Goal: Complete application form: Complete application form

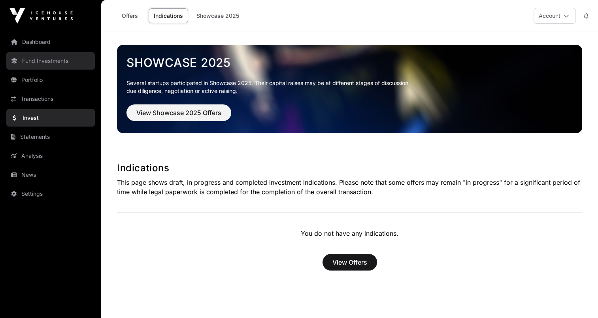
click at [35, 57] on link "Fund Investments" at bounding box center [50, 60] width 89 height 17
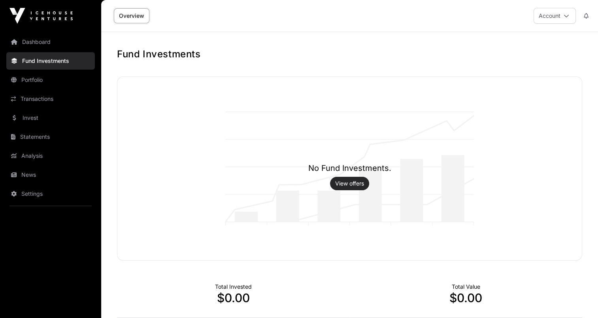
click at [340, 180] on link "View offers" at bounding box center [349, 183] width 29 height 8
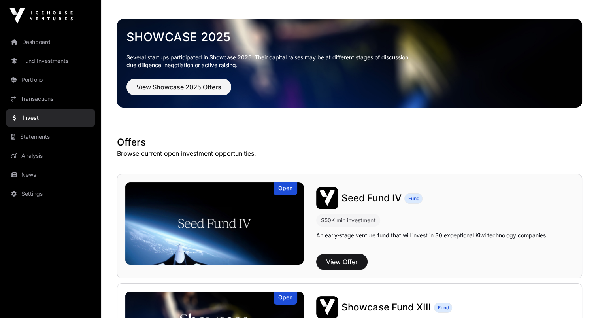
scroll to position [40, 0]
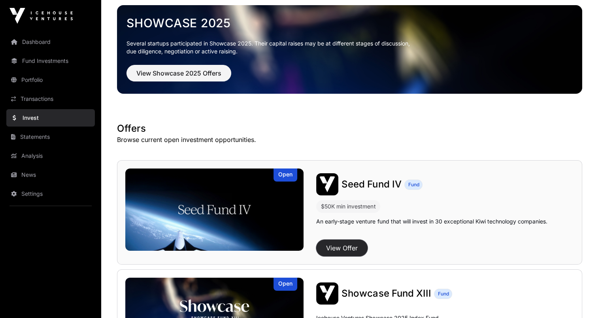
click at [356, 246] on button "View Offer" at bounding box center [341, 247] width 51 height 17
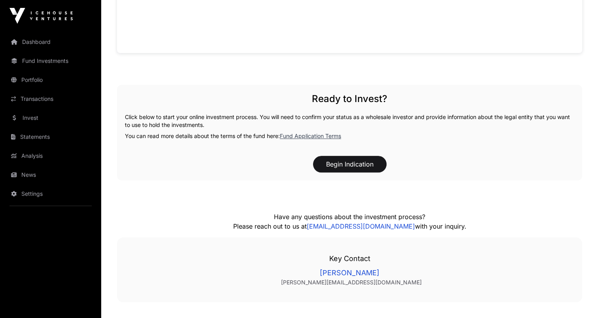
scroll to position [821, 0]
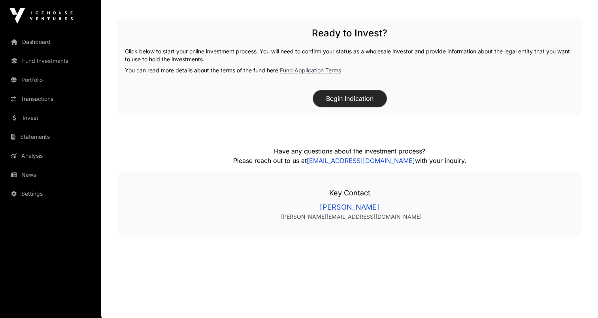
click at [370, 98] on button "Begin Indication" at bounding box center [349, 98] width 73 height 17
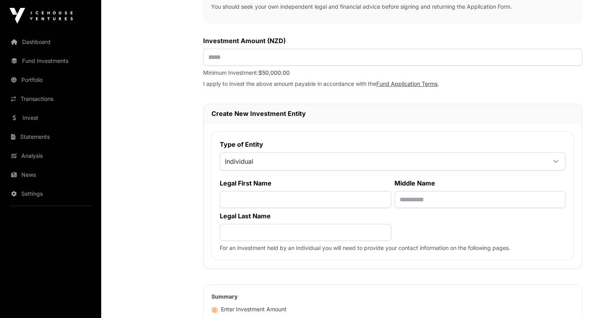
scroll to position [277, 0]
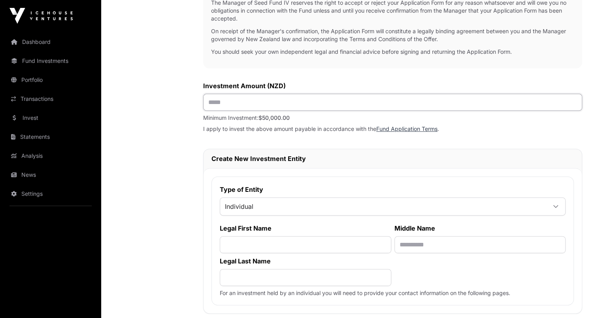
click at [268, 101] on input "text" at bounding box center [392, 102] width 379 height 17
type input "*******"
click at [518, 138] on div "Investment Application To get started with your investment application, we just…" at bounding box center [392, 126] width 379 height 673
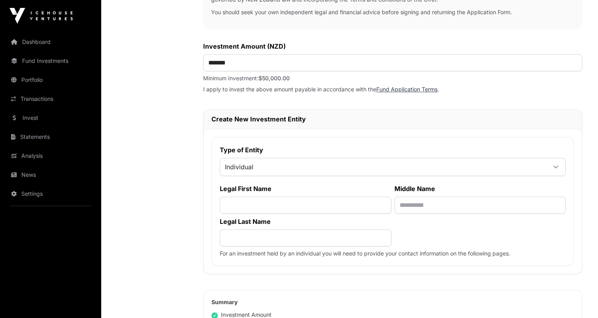
scroll to position [356, 0]
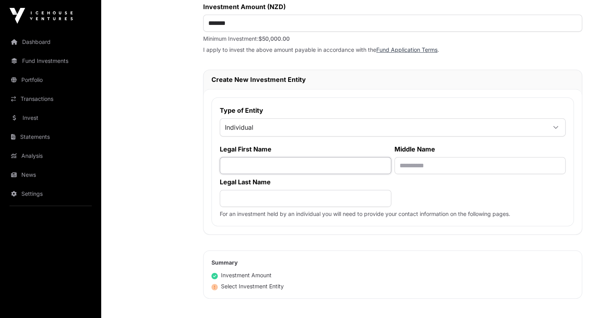
click at [316, 167] on input "text" at bounding box center [305, 165] width 171 height 17
click at [300, 130] on span "Individual" at bounding box center [383, 127] width 326 height 14
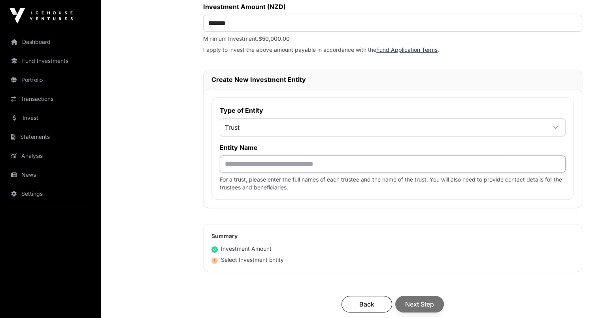
click at [284, 164] on input "text" at bounding box center [393, 163] width 346 height 17
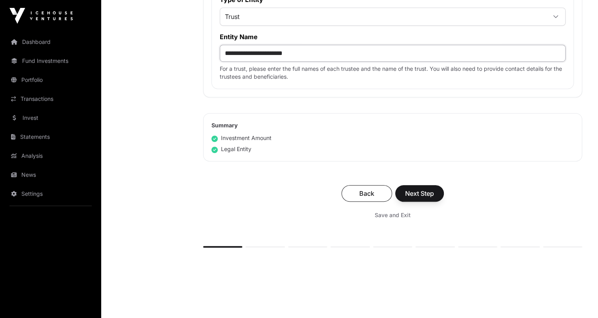
scroll to position [474, 0]
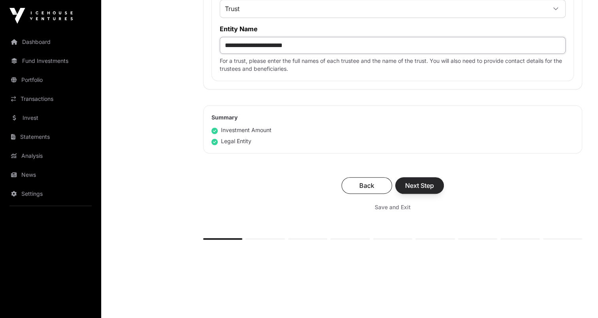
type input "**********"
click at [422, 187] on span "Next Step" at bounding box center [419, 185] width 29 height 9
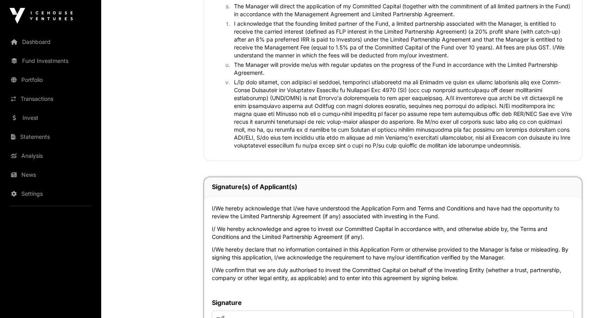
scroll to position [1818, 0]
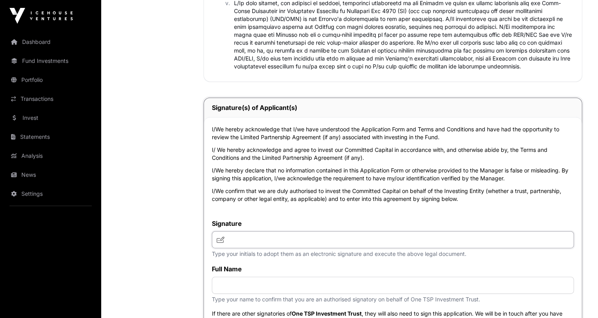
click at [400, 241] on input "text" at bounding box center [393, 239] width 362 height 17
click at [392, 208] on div "I/We hereby acknowledge that I/we have understood the Application Form and Term…" at bounding box center [393, 225] width 378 height 216
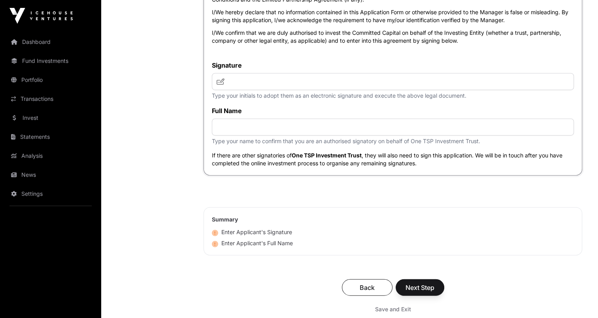
scroll to position [1976, 0]
click at [214, 232] on icon at bounding box center [215, 233] width 6 height 6
click at [215, 82] on input "text" at bounding box center [393, 81] width 362 height 17
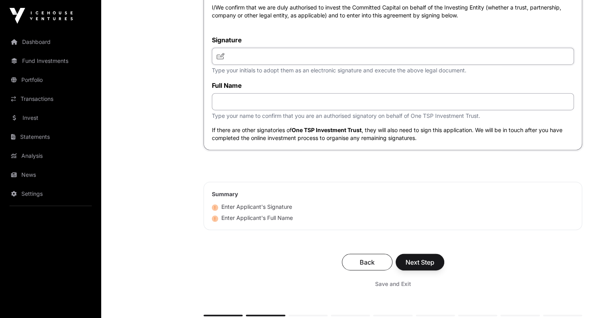
scroll to position [2015, 0]
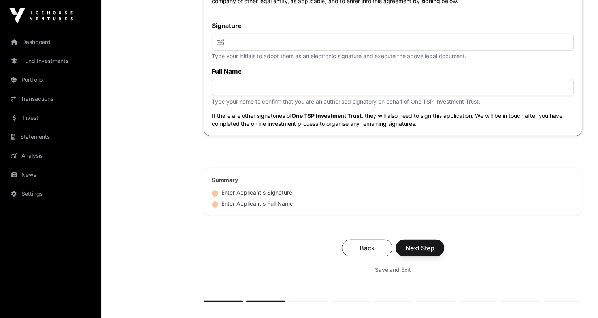
click at [331, 98] on p "Type your name to confirm that you are an authorised signatory on behalf of One…" at bounding box center [393, 102] width 362 height 8
click at [331, 89] on input "text" at bounding box center [393, 87] width 362 height 17
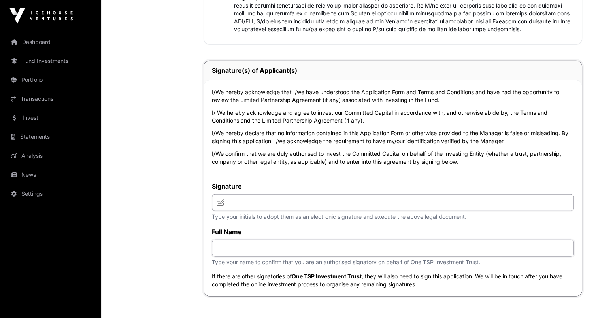
scroll to position [1899, 0]
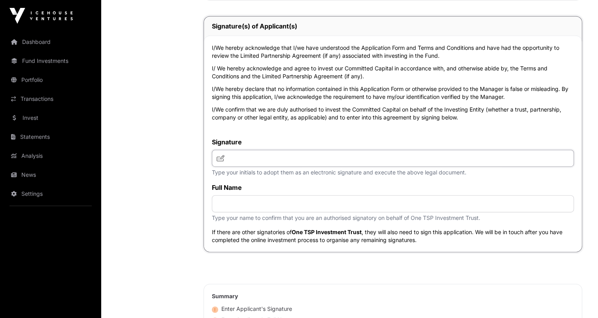
click at [289, 152] on input "text" at bounding box center [393, 158] width 362 height 17
type input "**"
click at [313, 196] on input "text" at bounding box center [393, 203] width 362 height 17
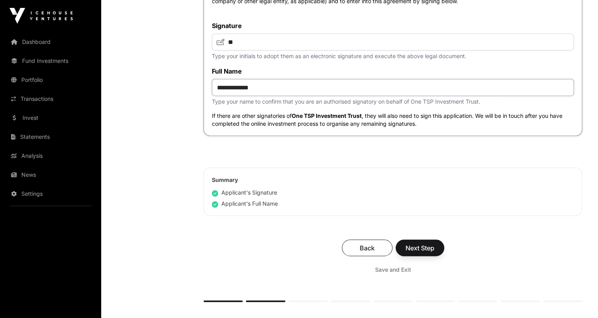
scroll to position [2018, 0]
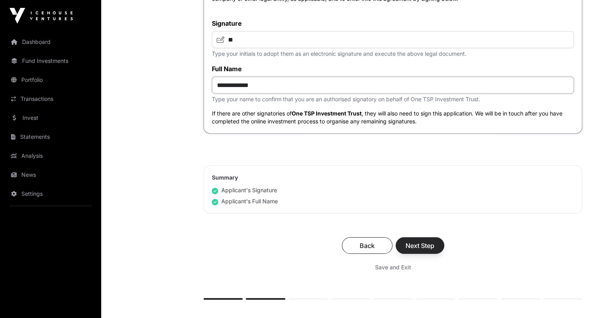
type input "**********"
click at [424, 247] on span "Next Step" at bounding box center [419, 245] width 29 height 9
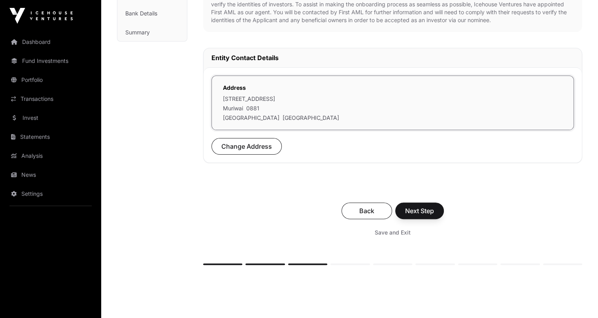
scroll to position [198, 0]
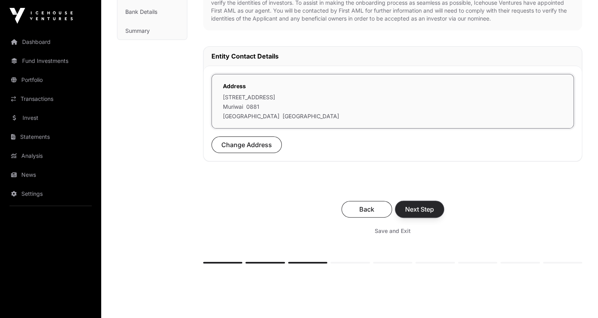
click at [424, 205] on span "Next Step" at bounding box center [419, 208] width 29 height 9
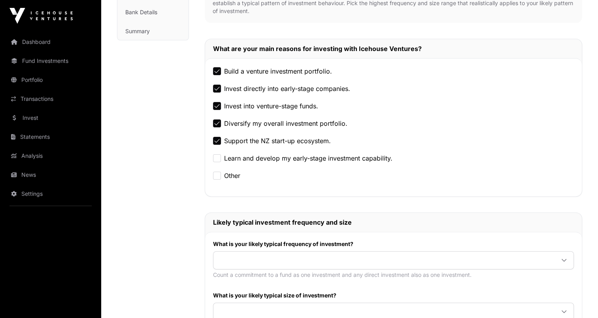
scroll to position [237, 0]
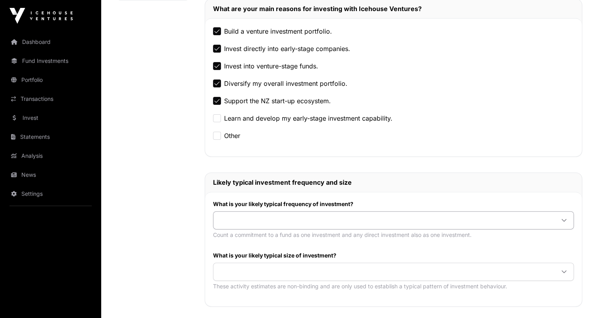
click at [257, 223] on span at bounding box center [383, 220] width 341 height 14
click at [249, 271] on span at bounding box center [383, 271] width 341 height 14
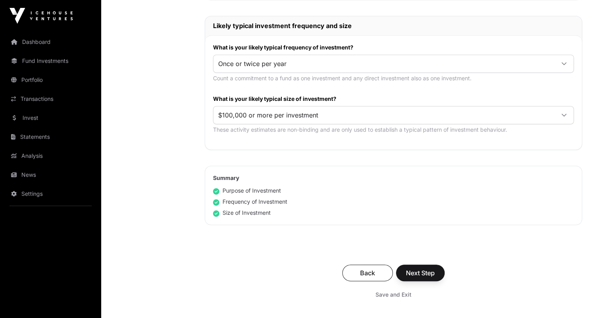
scroll to position [395, 0]
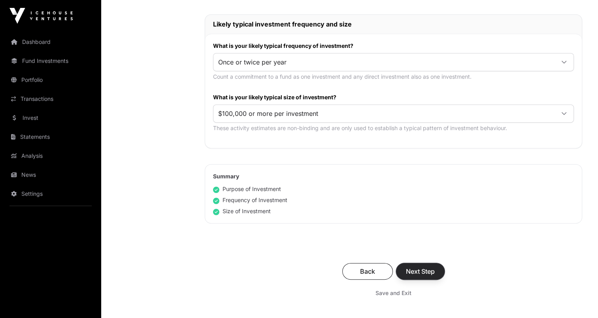
click at [425, 270] on span "Next Step" at bounding box center [420, 270] width 29 height 9
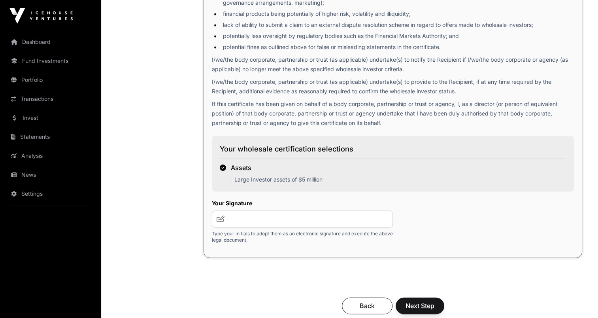
scroll to position [1185, 0]
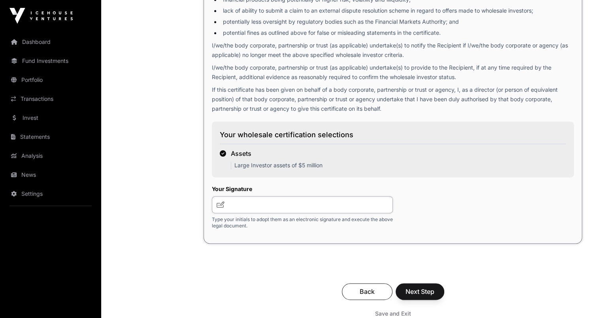
click at [247, 203] on input "text" at bounding box center [302, 204] width 181 height 17
type input "**"
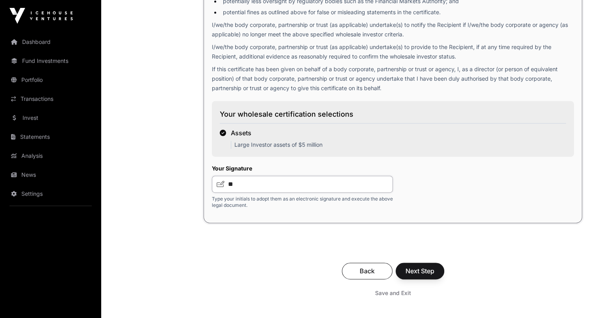
scroll to position [1225, 0]
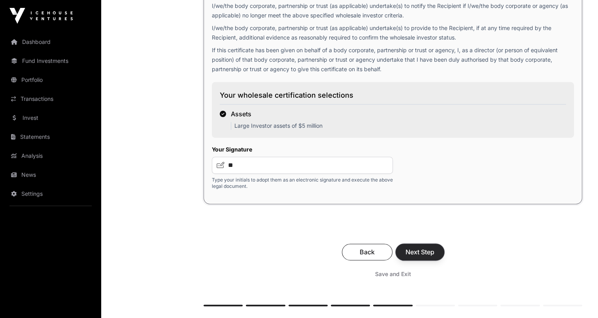
click at [426, 251] on span "Next Step" at bounding box center [419, 251] width 29 height 9
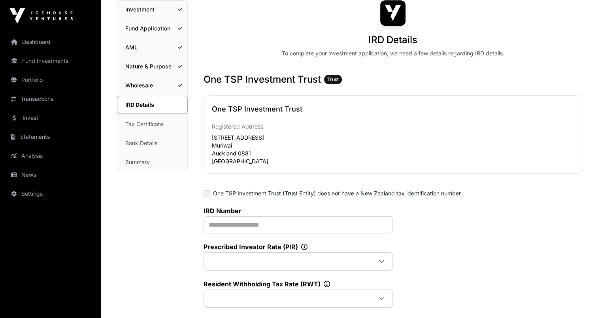
scroll to position [79, 0]
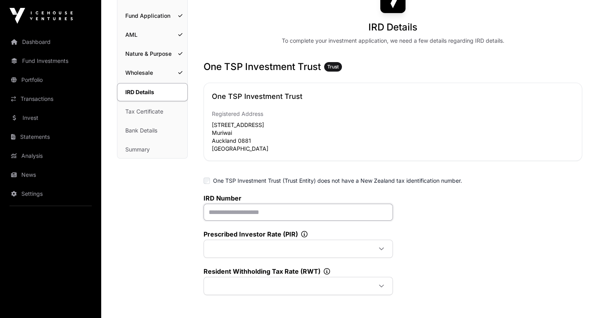
click at [286, 209] on input "text" at bounding box center [297, 211] width 189 height 17
paste input "**********"
type input "**********"
click at [212, 254] on span at bounding box center [288, 248] width 166 height 14
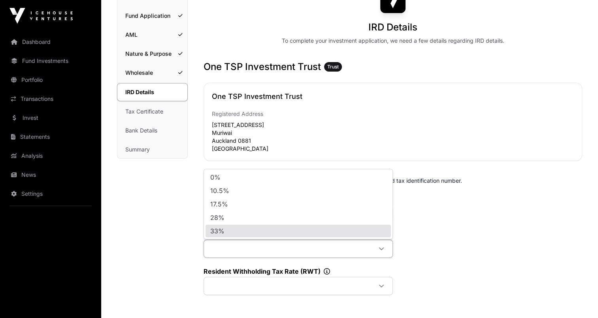
click at [460, 234] on div "**********" at bounding box center [392, 244] width 379 height 101
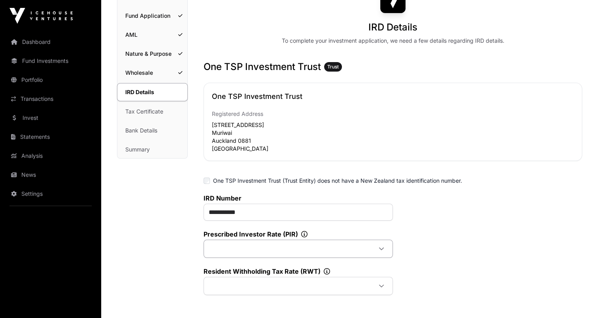
click at [383, 249] on icon at bounding box center [382, 249] width 6 height 6
click at [349, 230] on li "33%" at bounding box center [297, 230] width 185 height 13
click at [311, 286] on span at bounding box center [288, 286] width 166 height 14
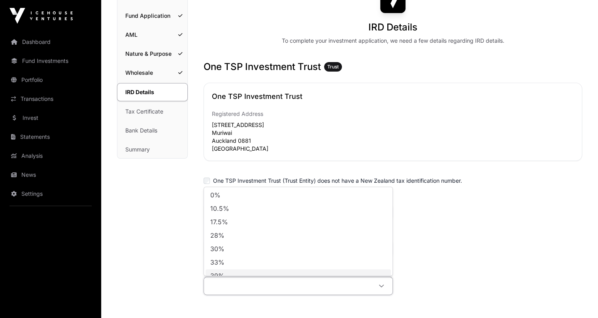
scroll to position [6, 0]
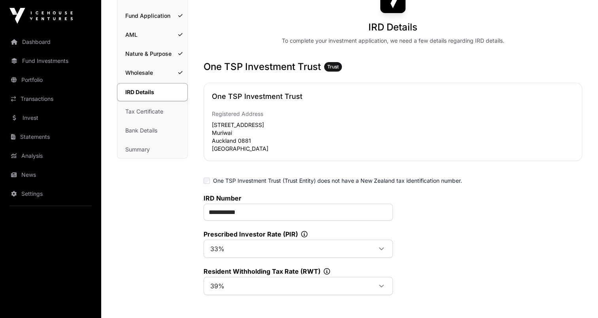
click at [433, 267] on div "**********" at bounding box center [392, 244] width 379 height 101
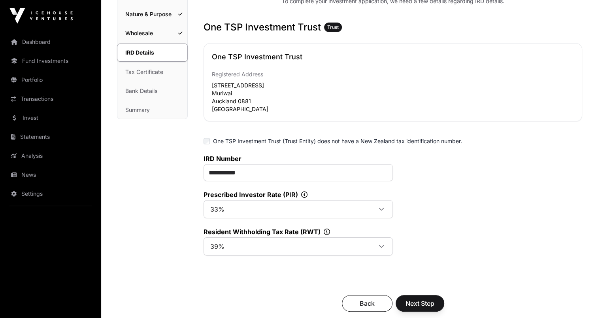
click at [305, 194] on icon at bounding box center [304, 194] width 6 height 6
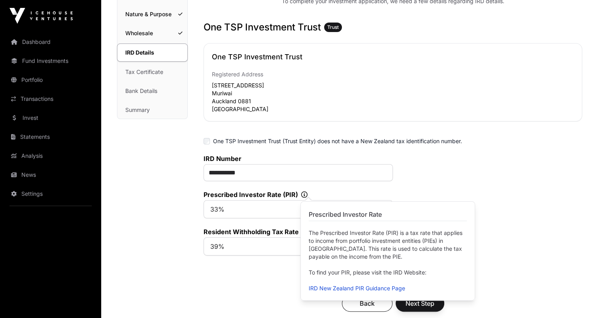
click at [530, 194] on div "**********" at bounding box center [392, 204] width 379 height 101
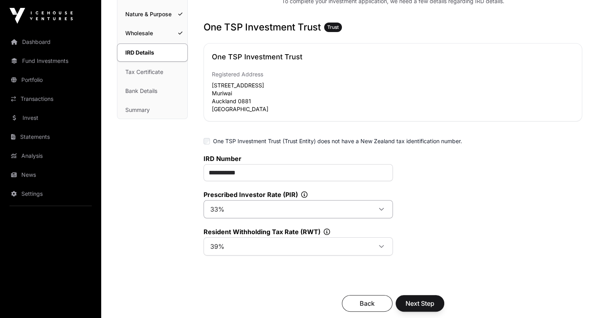
click at [380, 209] on icon at bounding box center [381, 209] width 5 height 3
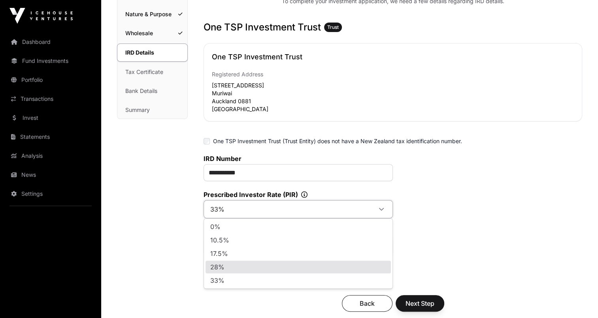
click at [276, 265] on li "28%" at bounding box center [297, 266] width 185 height 13
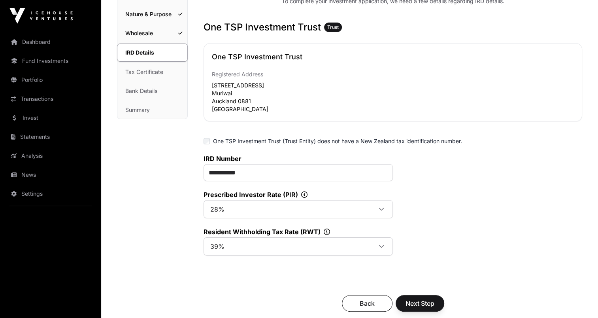
click at [495, 201] on div "**********" at bounding box center [392, 204] width 379 height 101
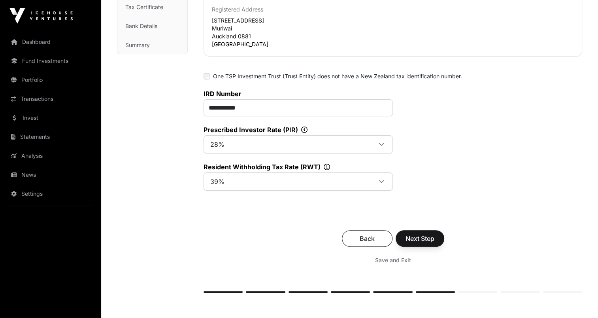
scroll to position [198, 0]
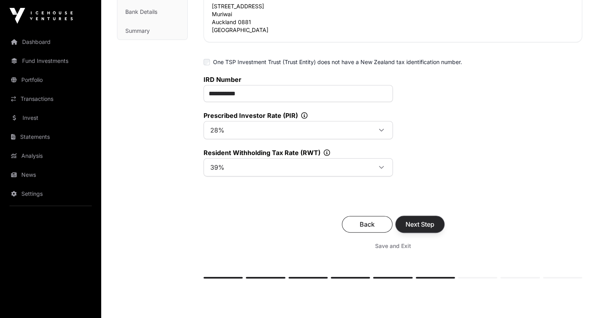
click at [422, 222] on span "Next Step" at bounding box center [419, 223] width 29 height 9
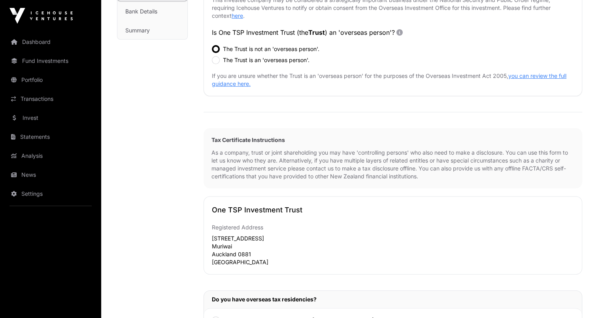
scroll to position [277, 0]
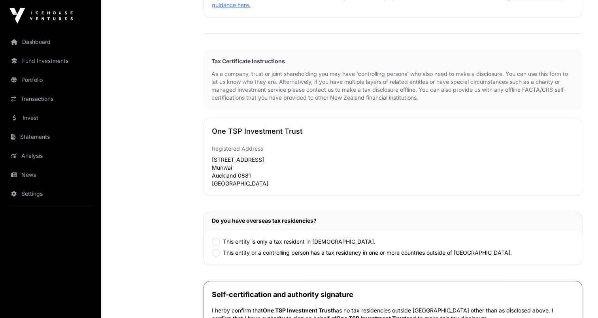
click at [248, 240] on label "This entity is only a tax resident in [DEMOGRAPHIC_DATA]." at bounding box center [299, 241] width 153 height 8
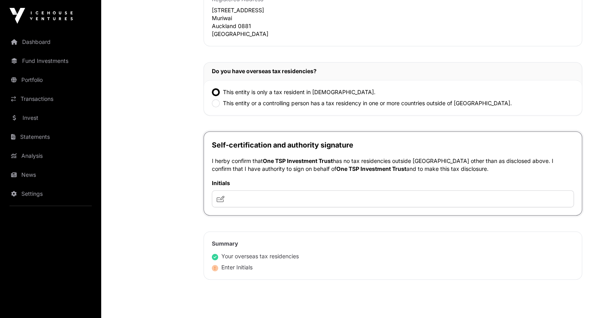
scroll to position [435, 0]
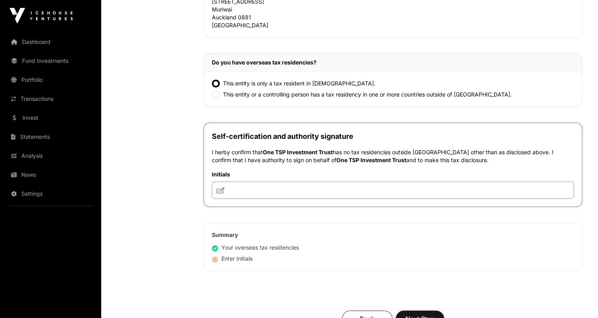
click at [293, 181] on input "text" at bounding box center [393, 189] width 362 height 17
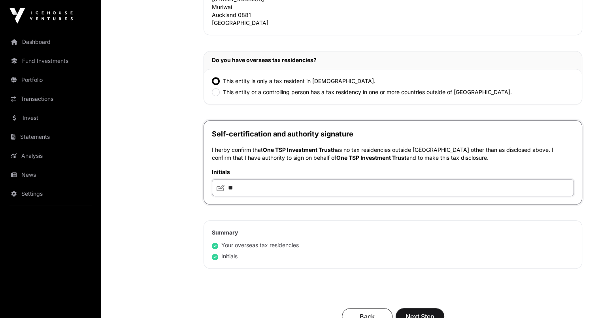
scroll to position [593, 0]
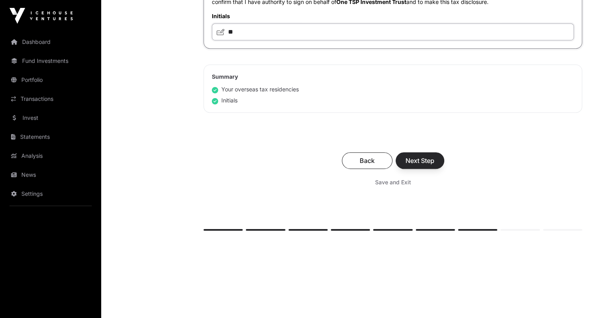
type input "**"
click at [409, 158] on span "Next Step" at bounding box center [419, 160] width 29 height 9
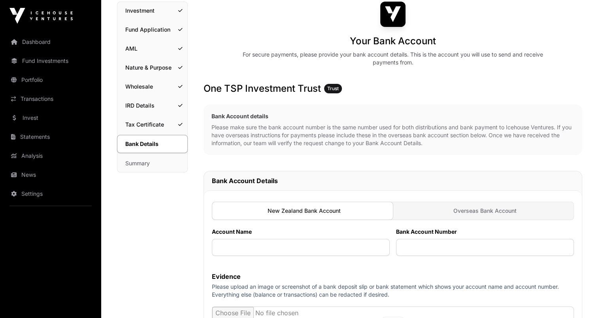
scroll to position [79, 0]
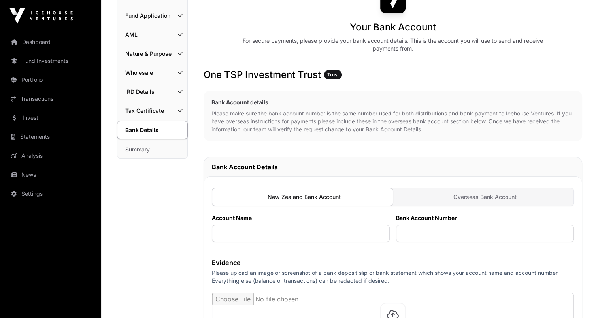
click at [350, 198] on div at bounding box center [302, 197] width 181 height 18
click at [324, 239] on input "text" at bounding box center [301, 233] width 178 height 17
type input "**********"
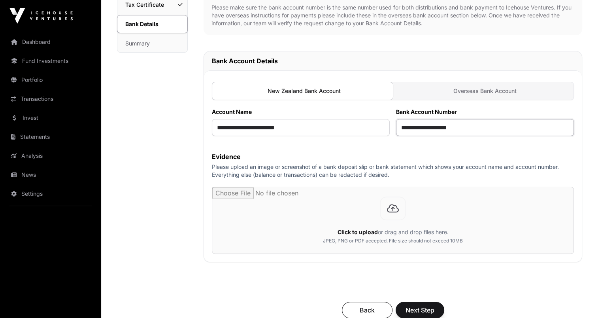
scroll to position [198, 0]
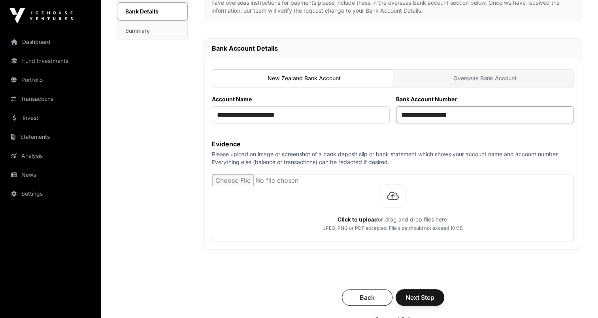
type input "**********"
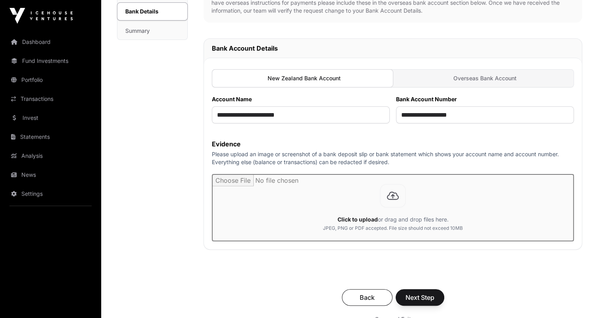
click at [387, 211] on input "file" at bounding box center [392, 207] width 361 height 66
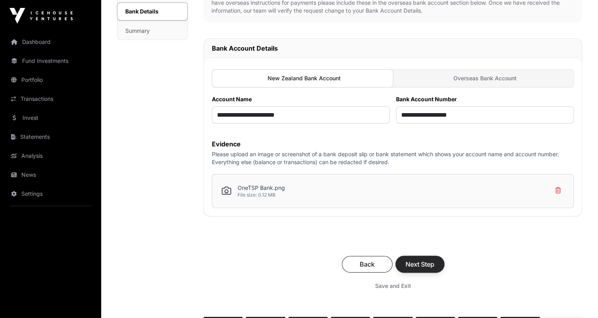
click at [418, 265] on span "Next Step" at bounding box center [419, 263] width 29 height 9
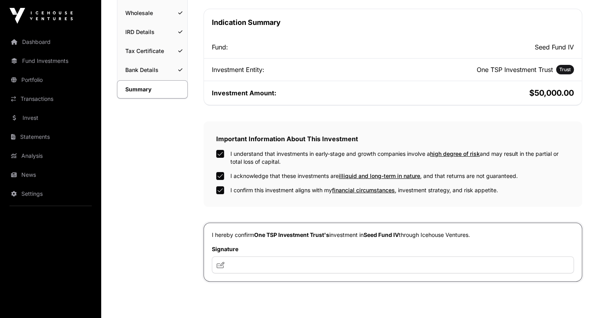
scroll to position [158, 0]
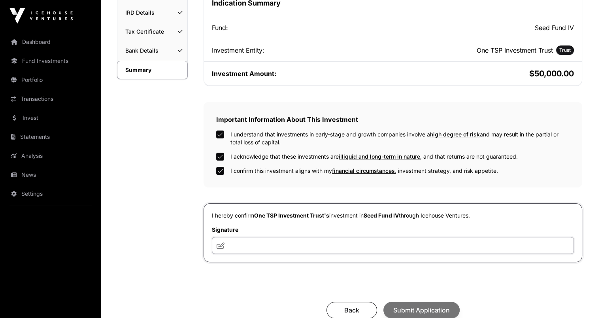
click at [255, 245] on input "text" at bounding box center [393, 245] width 362 height 17
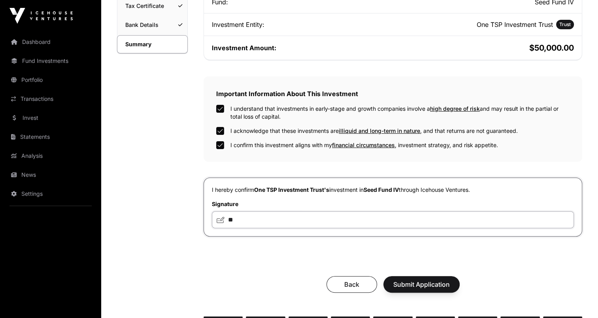
scroll to position [198, 0]
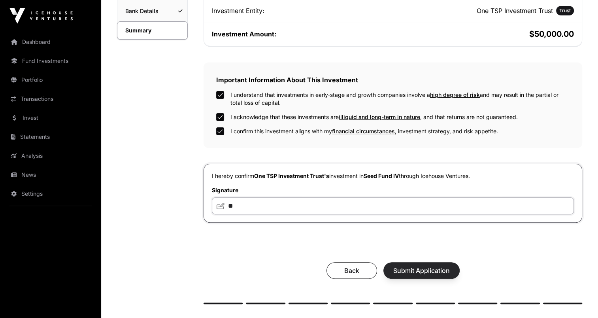
type input "**"
click at [420, 265] on button "Submit Application" at bounding box center [421, 270] width 76 height 17
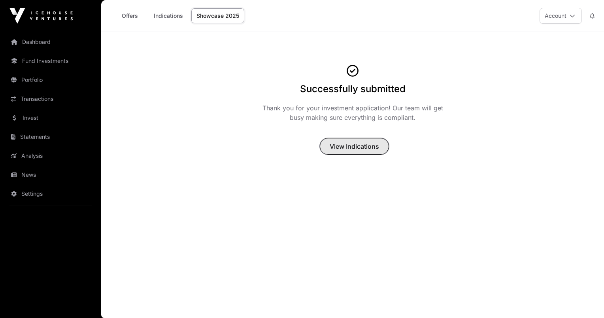
click at [372, 144] on span "View Indications" at bounding box center [354, 145] width 49 height 9
